Goal: Transaction & Acquisition: Book appointment/travel/reservation

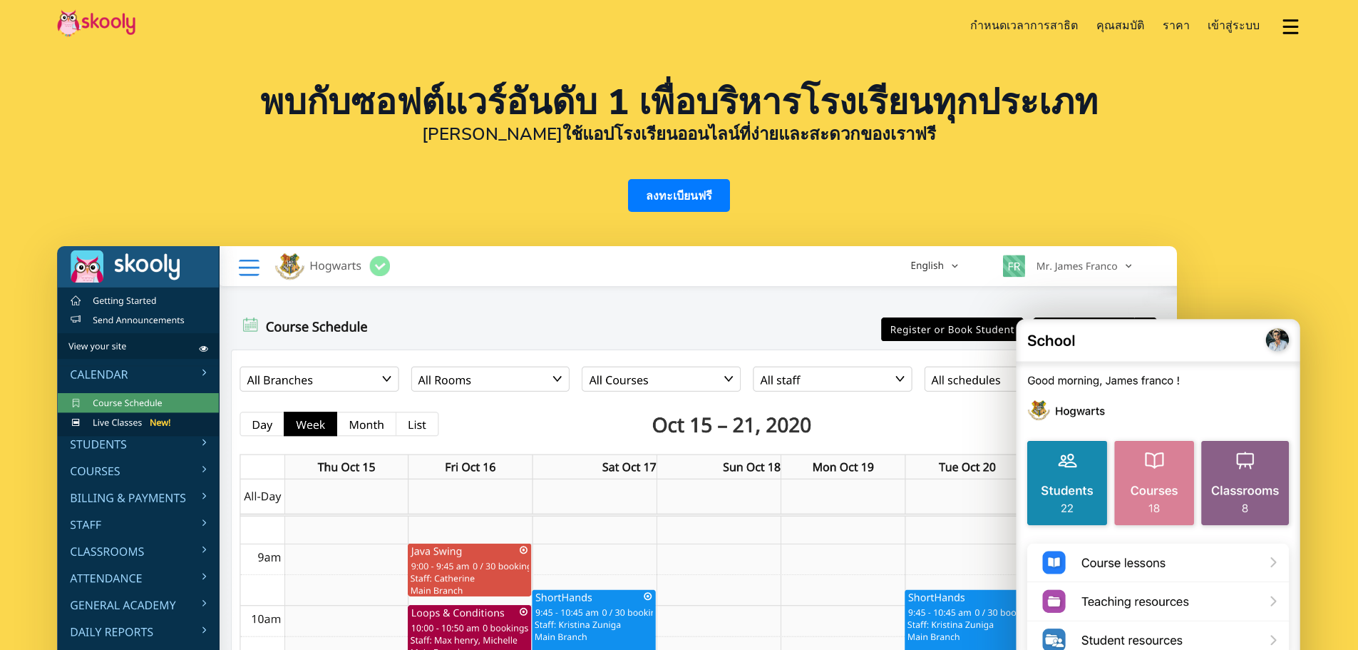
select select "th"
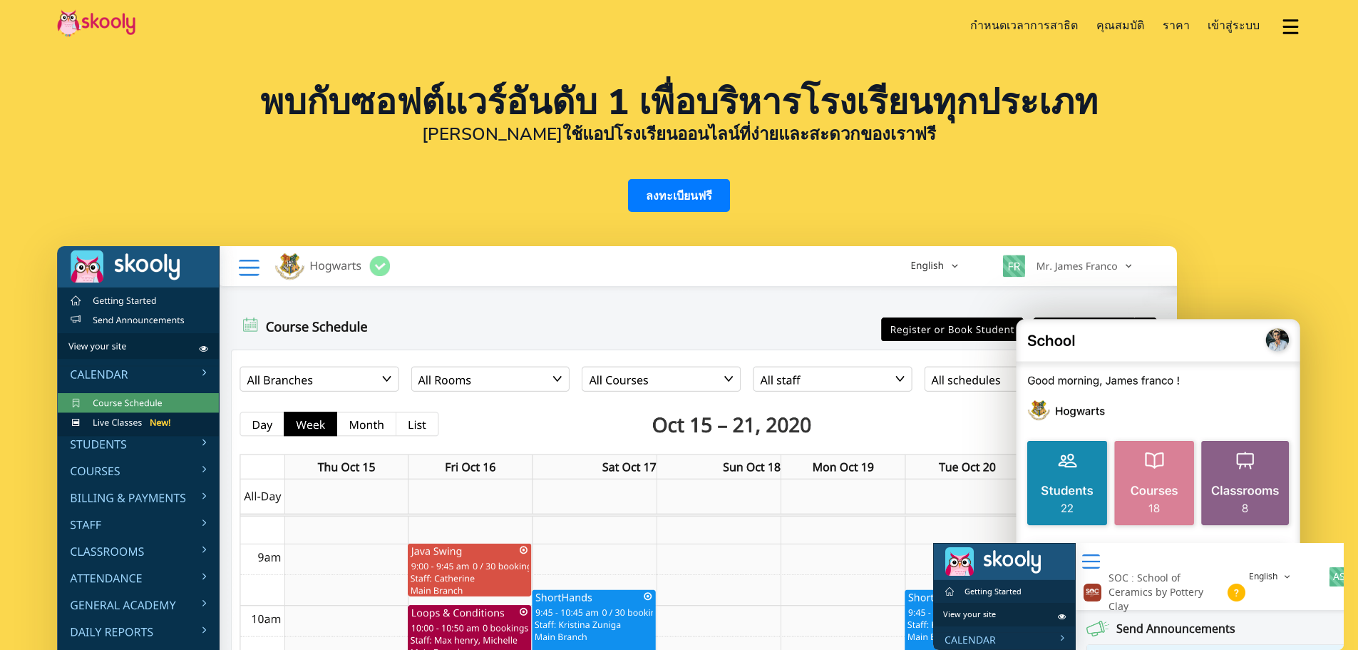
click at [1169, 25] on link "ราคา" at bounding box center [1177, 25] width 46 height 25
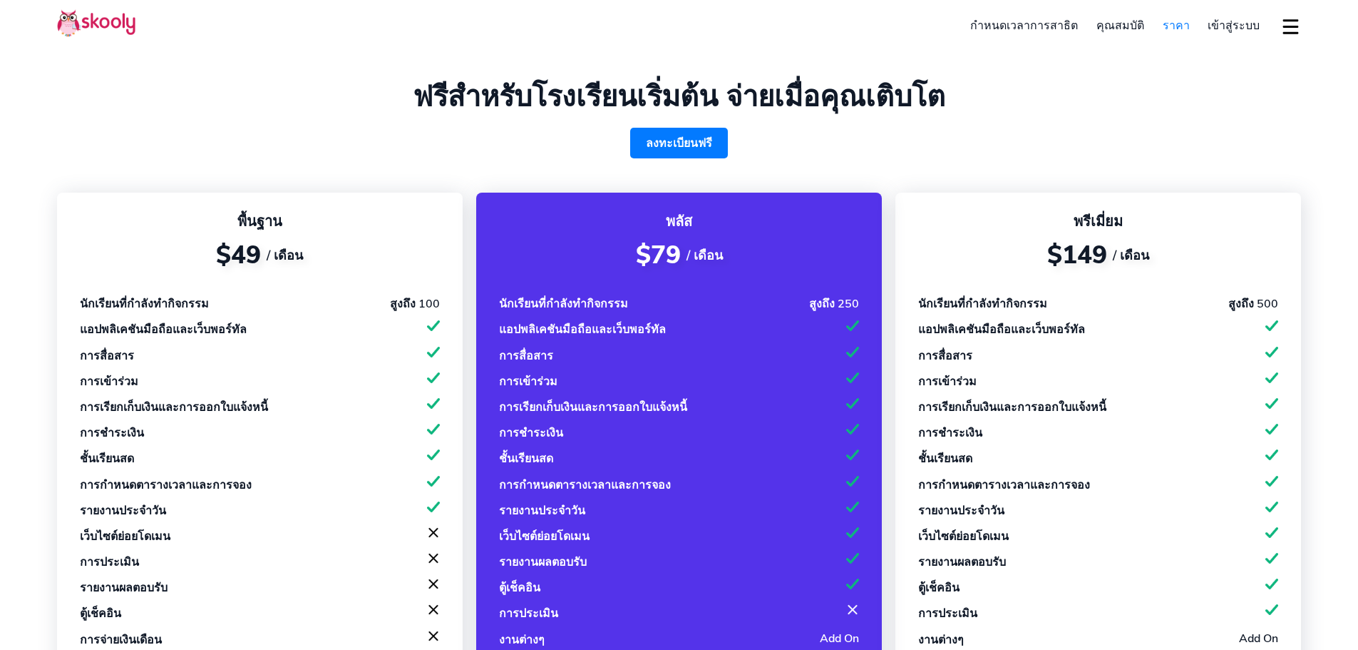
select select "th"
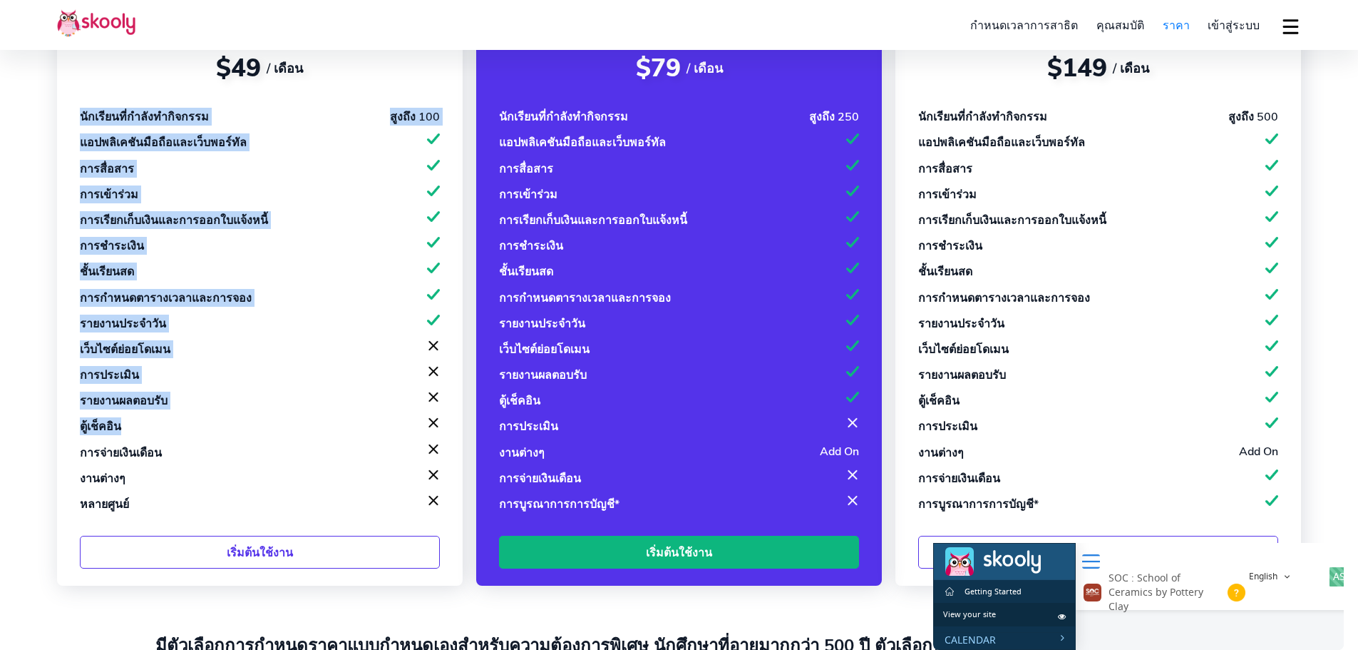
scroll to position [214, 0]
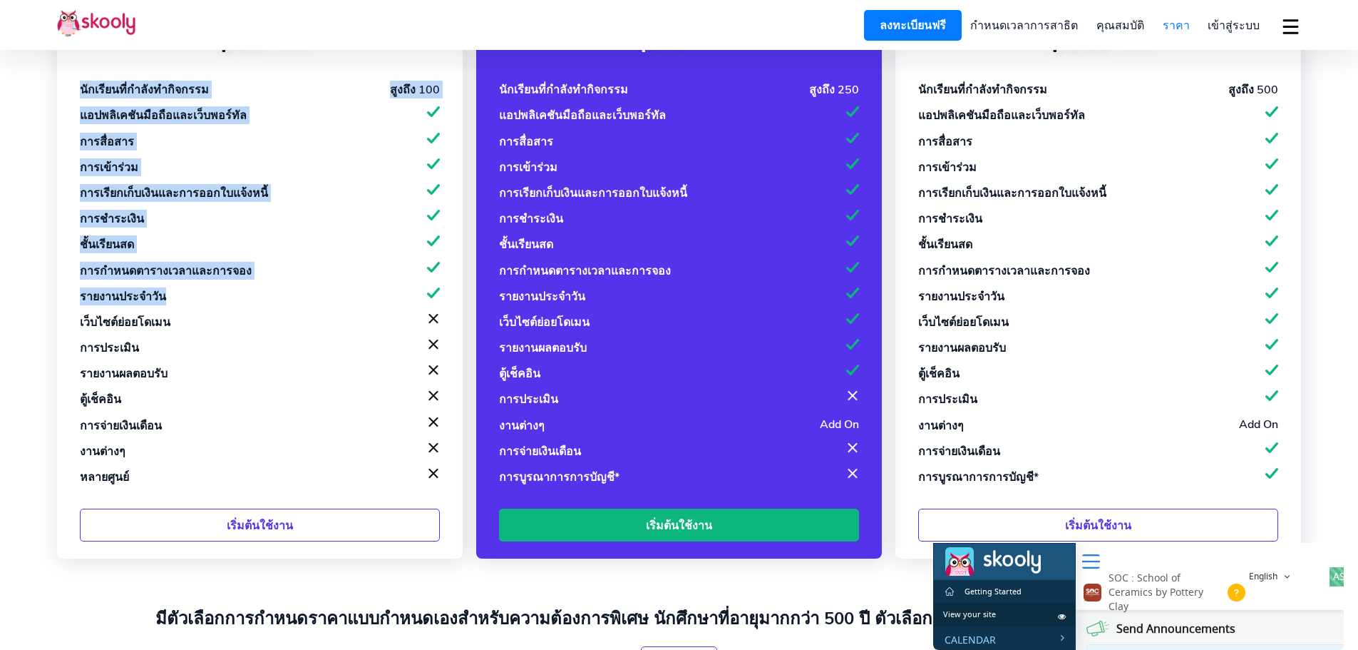
drag, startPoint x: 78, startPoint y: 292, endPoint x: 428, endPoint y: 274, distance: 350.5
click at [428, 274] on div "พื้นฐาน $49 / เดือน นักเรียนที่กำลังทำกิจกรรม สูงถึง 100 แอปพลิเคชันมือถือและเว…" at bounding box center [260, 269] width 406 height 580
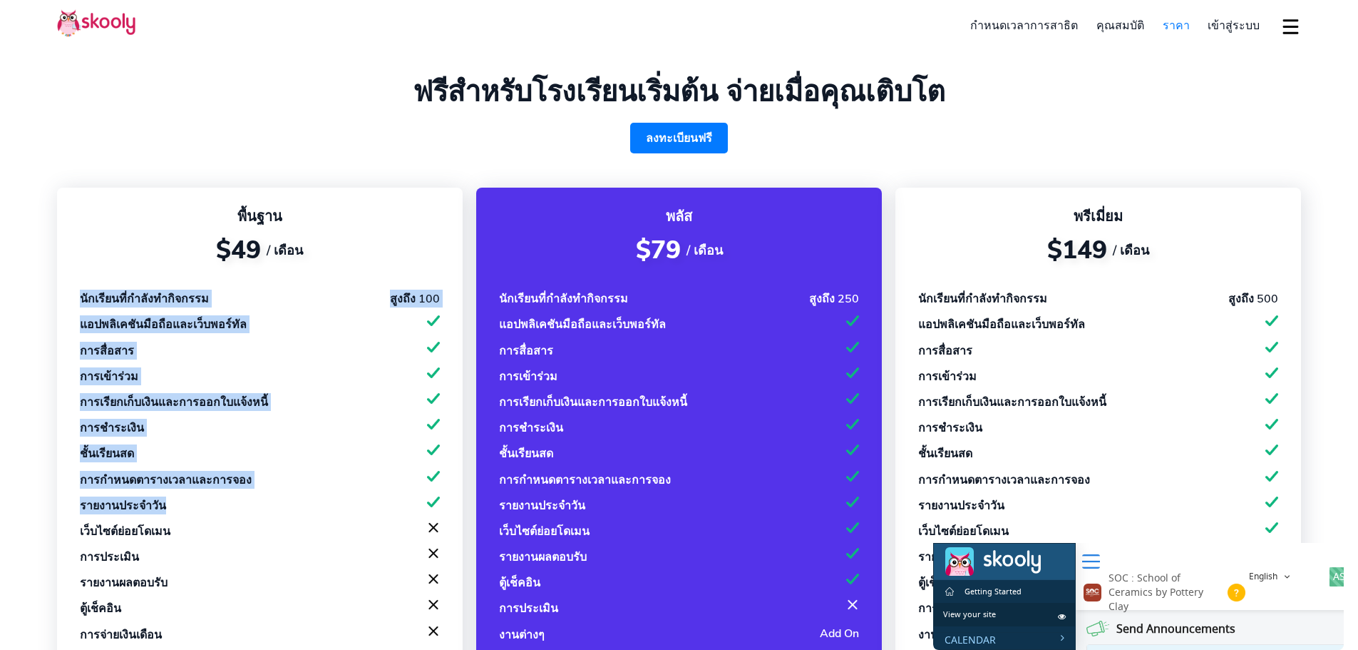
scroll to position [0, 0]
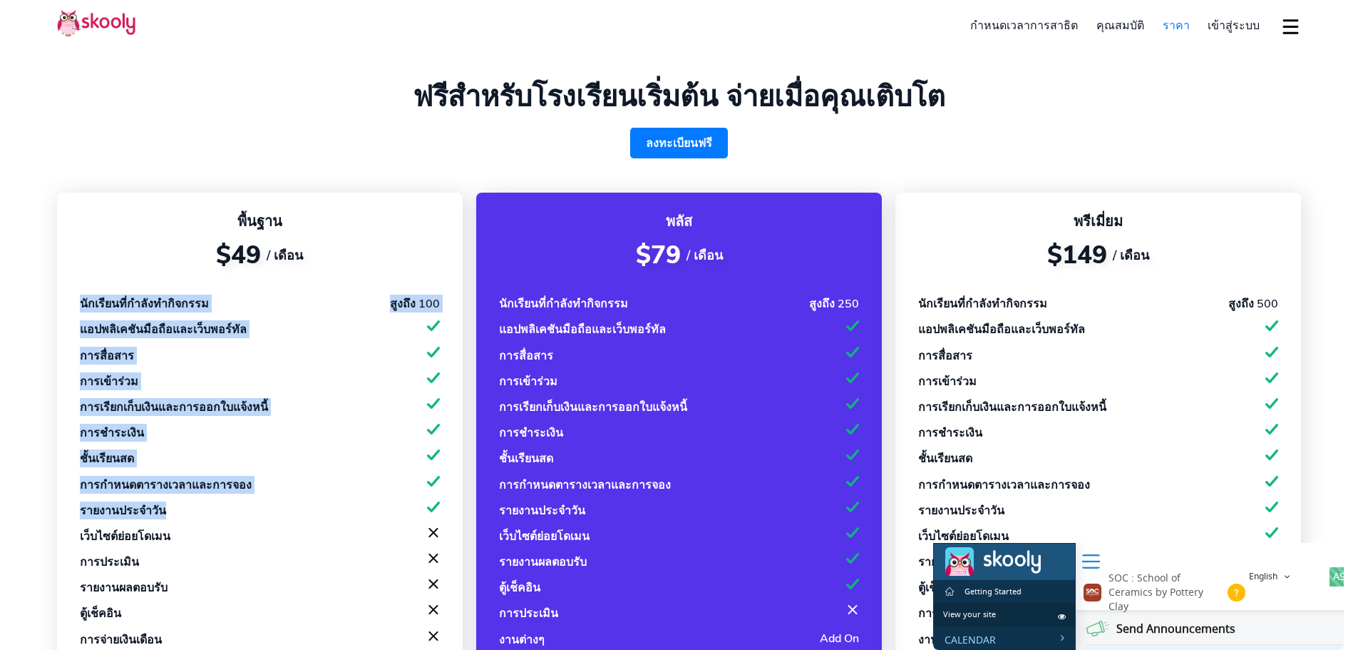
click at [1002, 23] on link "กำหนดเวลาการสาธิต" at bounding box center [1025, 25] width 126 height 25
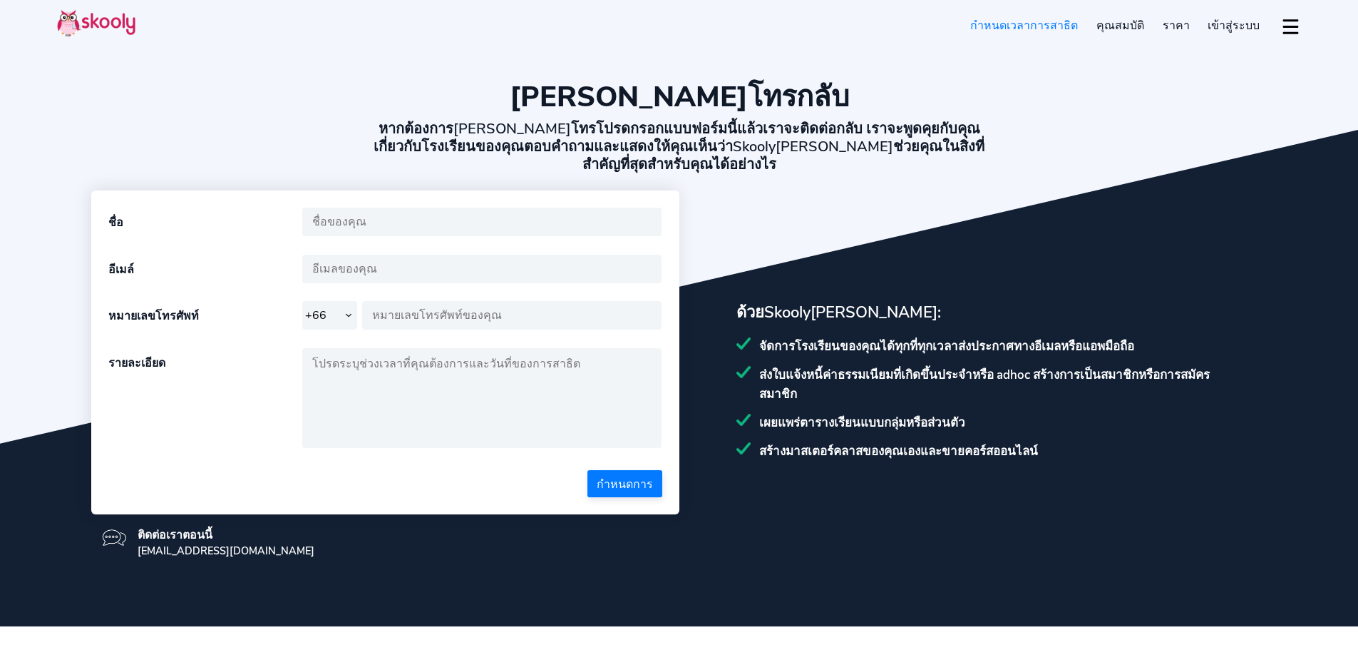
select select "66"
select select "th"
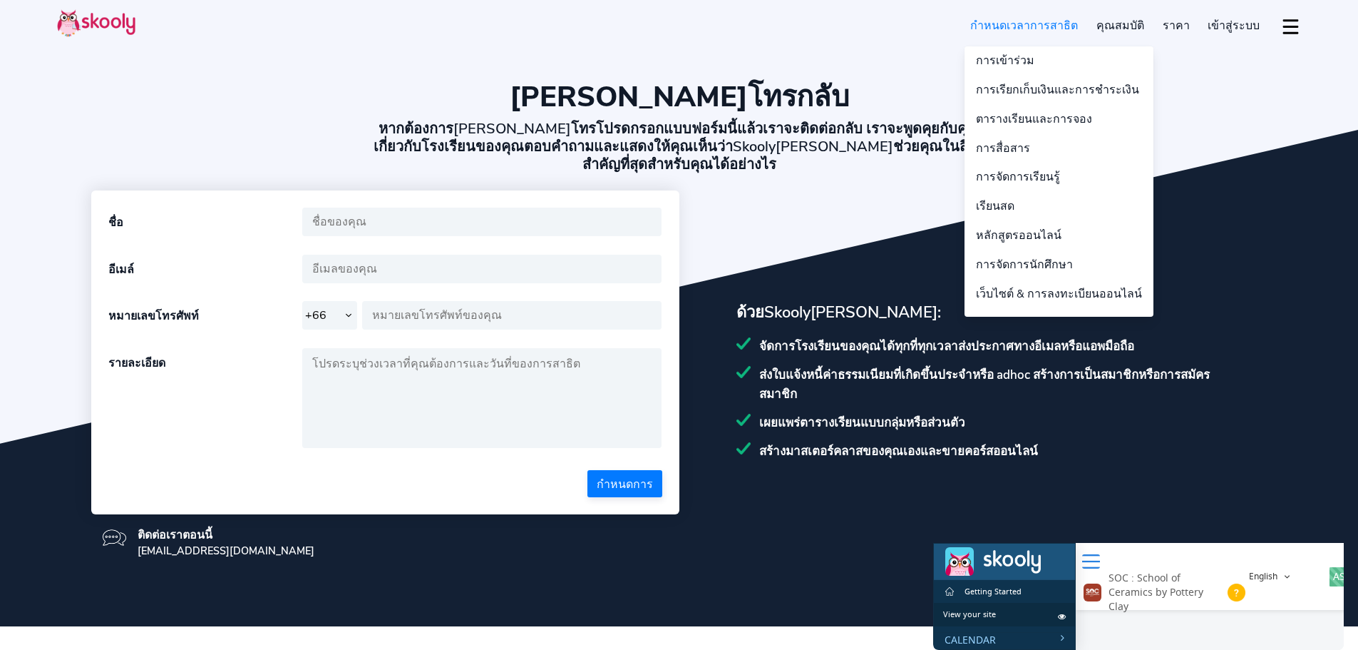
click at [1126, 29] on link "คุณสมบัติ" at bounding box center [1120, 25] width 66 height 25
click at [1124, 21] on link "คุณสมบัติ" at bounding box center [1120, 25] width 66 height 25
